Goal: Task Accomplishment & Management: Manage account settings

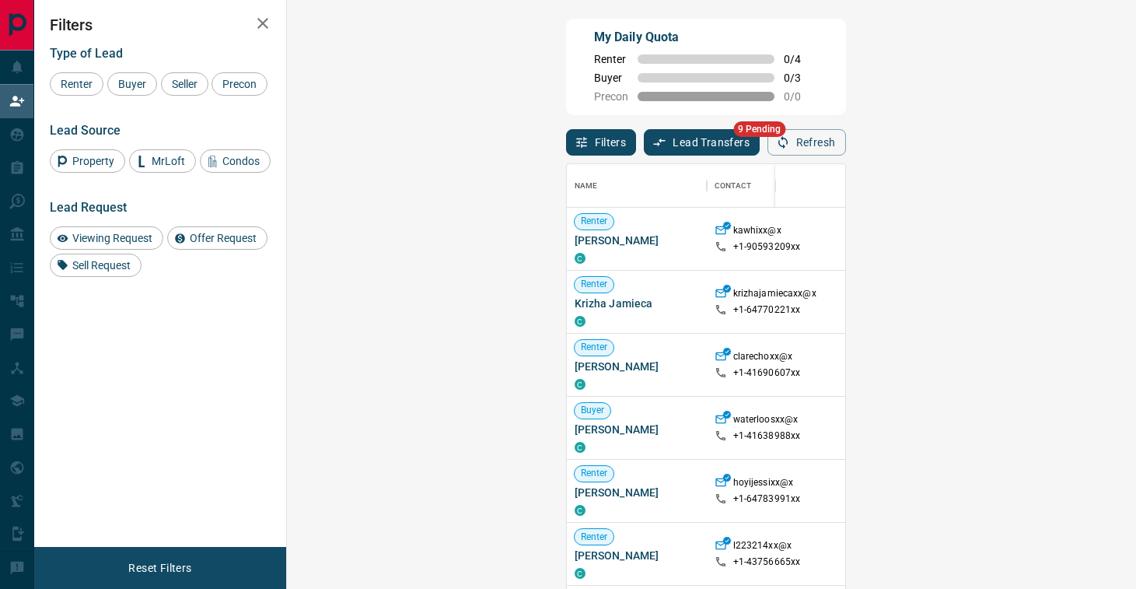
scroll to position [446, 816]
click at [644, 149] on button "Lead Transfers" at bounding box center [702, 142] width 116 height 26
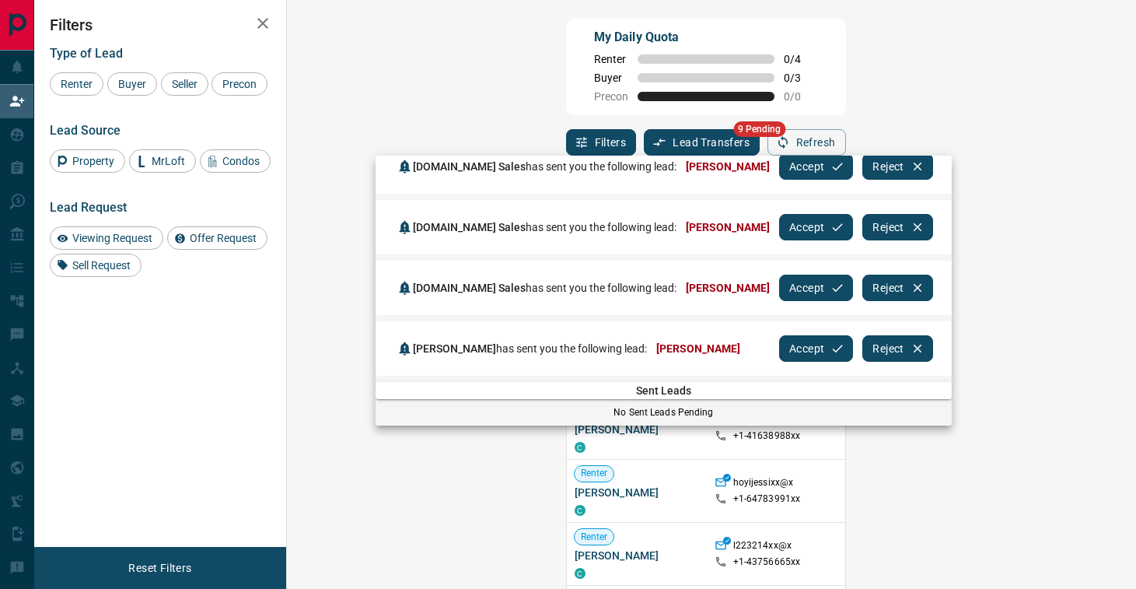
scroll to position [3, 0]
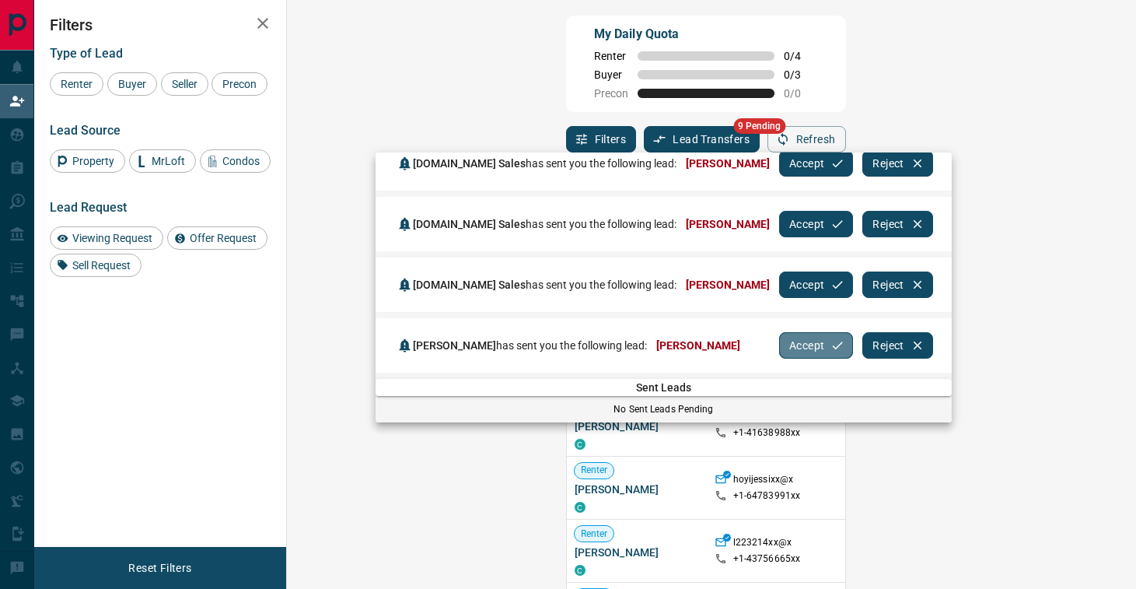
click at [805, 344] on button "Accept" at bounding box center [816, 345] width 74 height 26
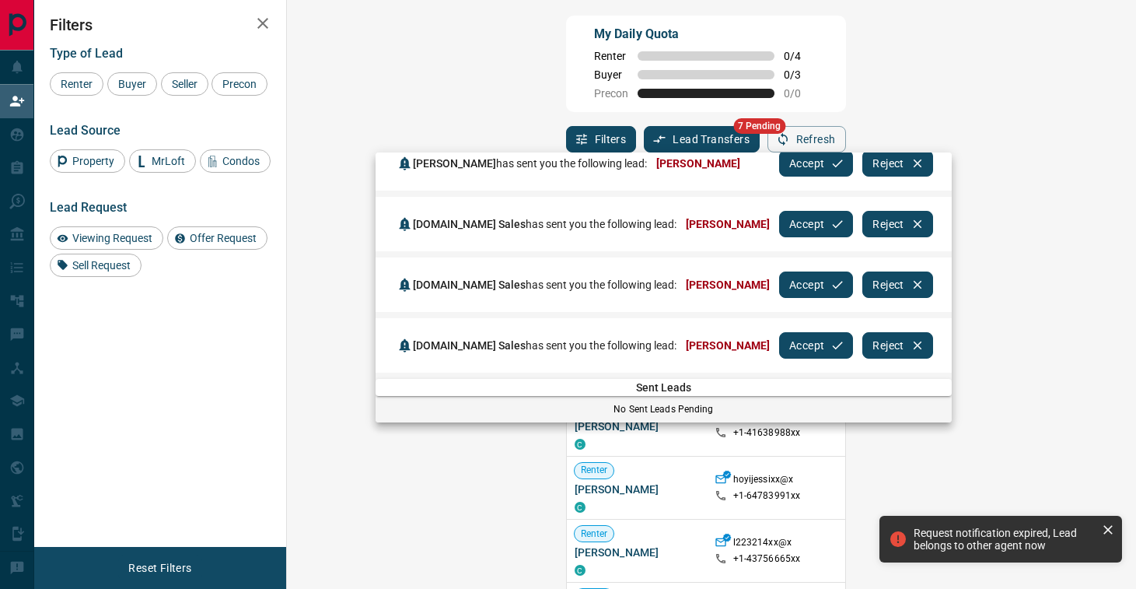
click at [264, 22] on div at bounding box center [568, 294] width 1136 height 589
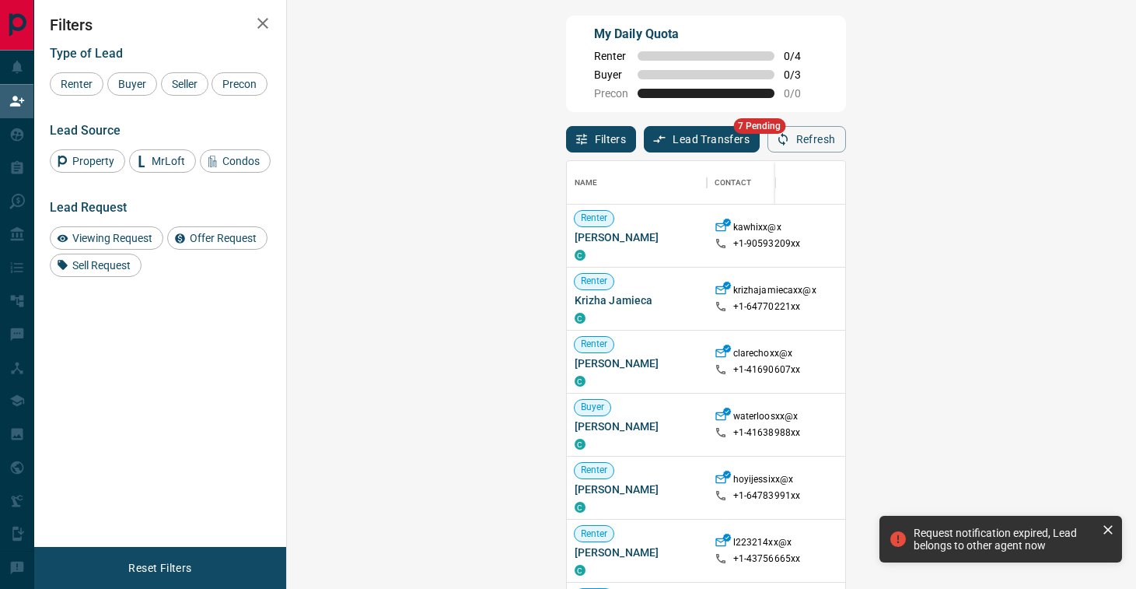
click at [262, 21] on icon "button" at bounding box center [262, 23] width 11 height 11
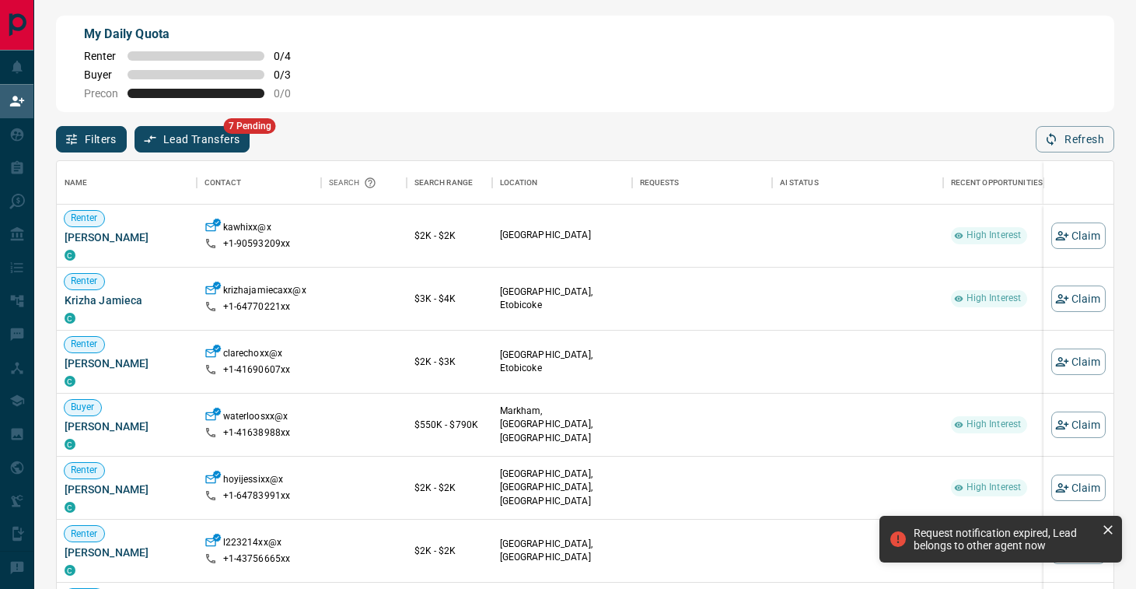
scroll to position [446, 1057]
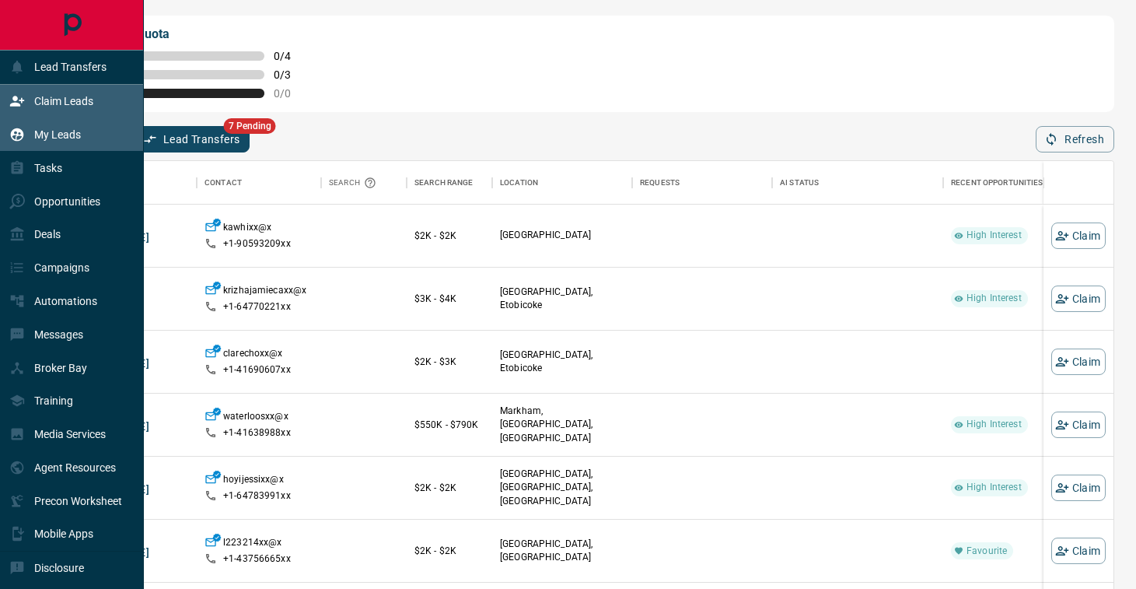
click at [64, 132] on p "My Leads" at bounding box center [57, 134] width 47 height 12
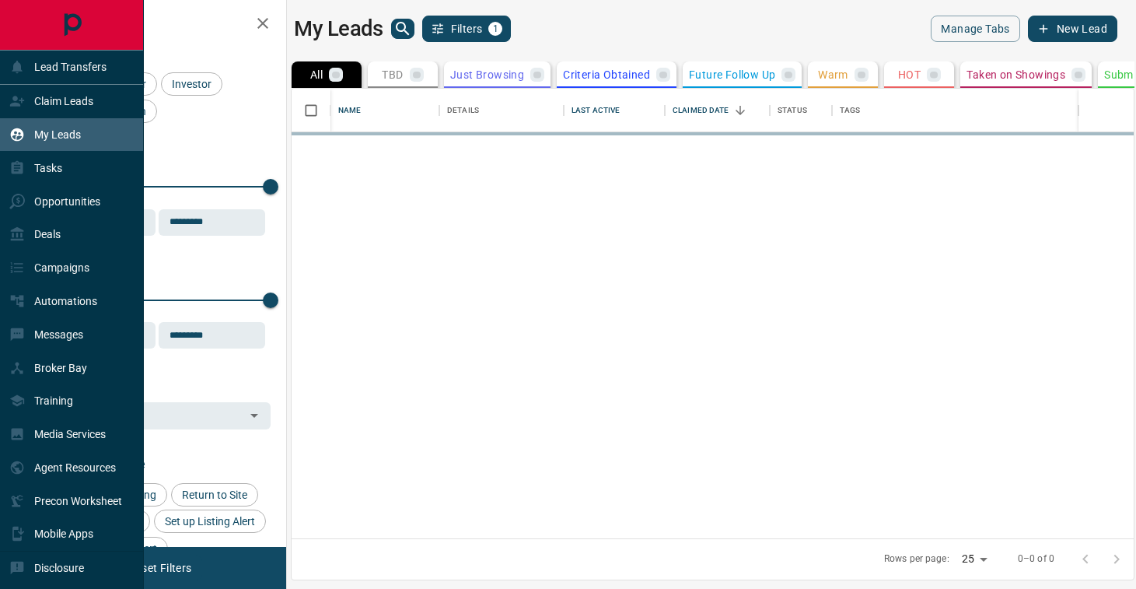
scroll to position [449, 842]
